Goal: Entertainment & Leisure: Consume media (video, audio)

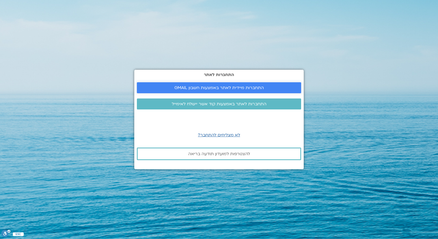
click at [223, 88] on span "התחברות מיידית לאתר באמצעות חשבון GMAIL" at bounding box center [219, 87] width 89 height 5
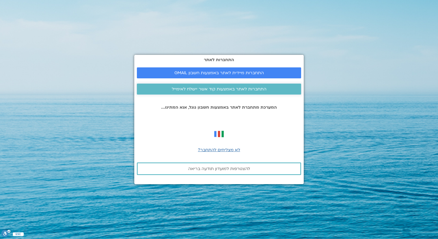
click at [211, 91] on span "התחברות לאתר באמצעות קוד אשר יישלח לאימייל" at bounding box center [219, 89] width 95 height 5
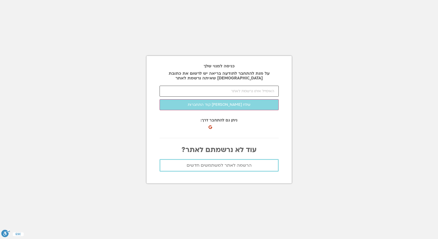
click at [211, 91] on input "email" at bounding box center [219, 91] width 119 height 11
type input "[EMAIL_ADDRESS][DOMAIN_NAME]"
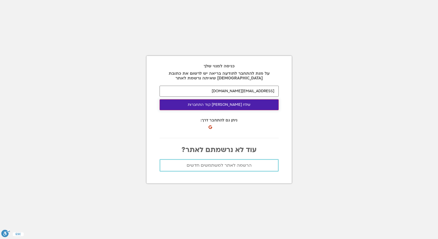
click at [224, 107] on button "שלח לי קוד התחברות" at bounding box center [219, 104] width 119 height 11
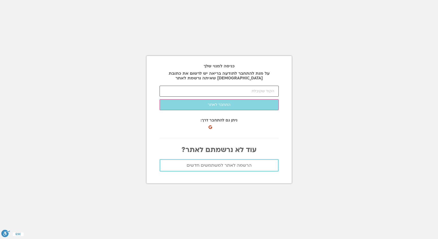
click at [249, 86] on input "number" at bounding box center [219, 91] width 119 height 11
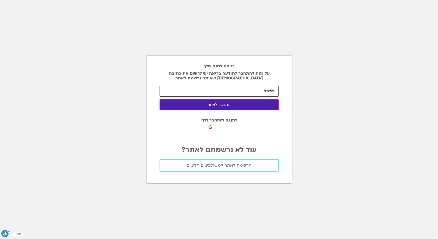
type input "89655"
click at [258, 104] on button "התחבר לאתר" at bounding box center [219, 104] width 119 height 11
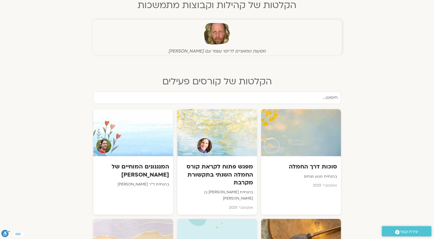
scroll to position [157, 0]
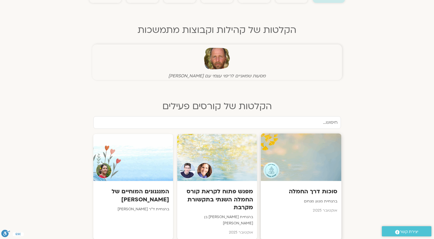
click at [337, 155] on div at bounding box center [301, 156] width 81 height 47
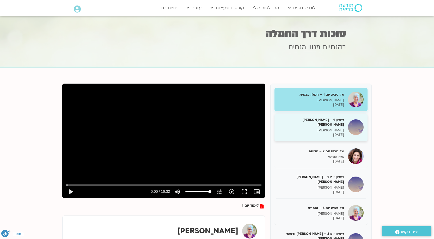
click at [318, 133] on p "[DATE]" at bounding box center [312, 135] width 66 height 4
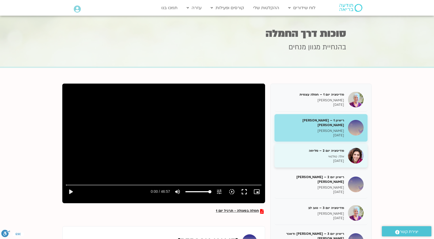
click at [301, 159] on p "[DATE]" at bounding box center [312, 161] width 66 height 4
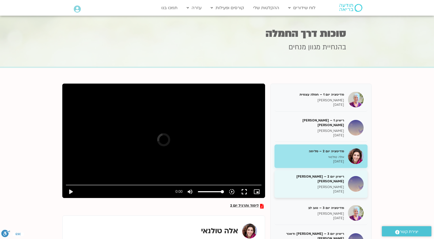
click at [310, 189] on p "[DATE]" at bounding box center [312, 191] width 66 height 4
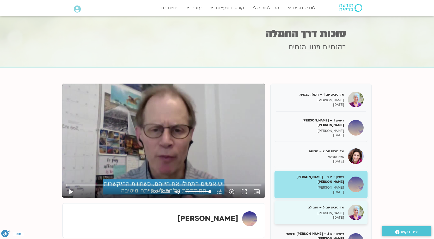
click at [319, 205] on div "מדיטציה יום 3 – טוב [PERSON_NAME] בר קמה [DATE]" at bounding box center [312, 212] width 66 height 15
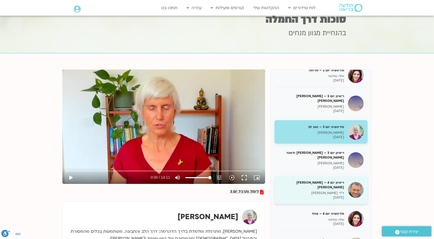
scroll to position [26, 0]
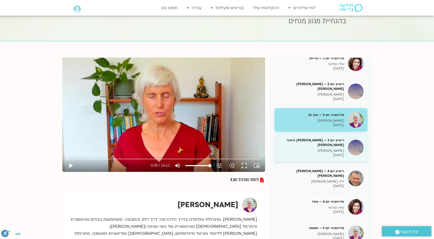
click at [324, 138] on h5 "ריאיון יום 3 – [PERSON_NAME] ודאכר [PERSON_NAME]" at bounding box center [312, 142] width 66 height 9
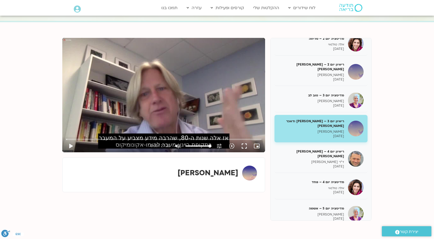
scroll to position [104, 0]
